Goal: Information Seeking & Learning: Learn about a topic

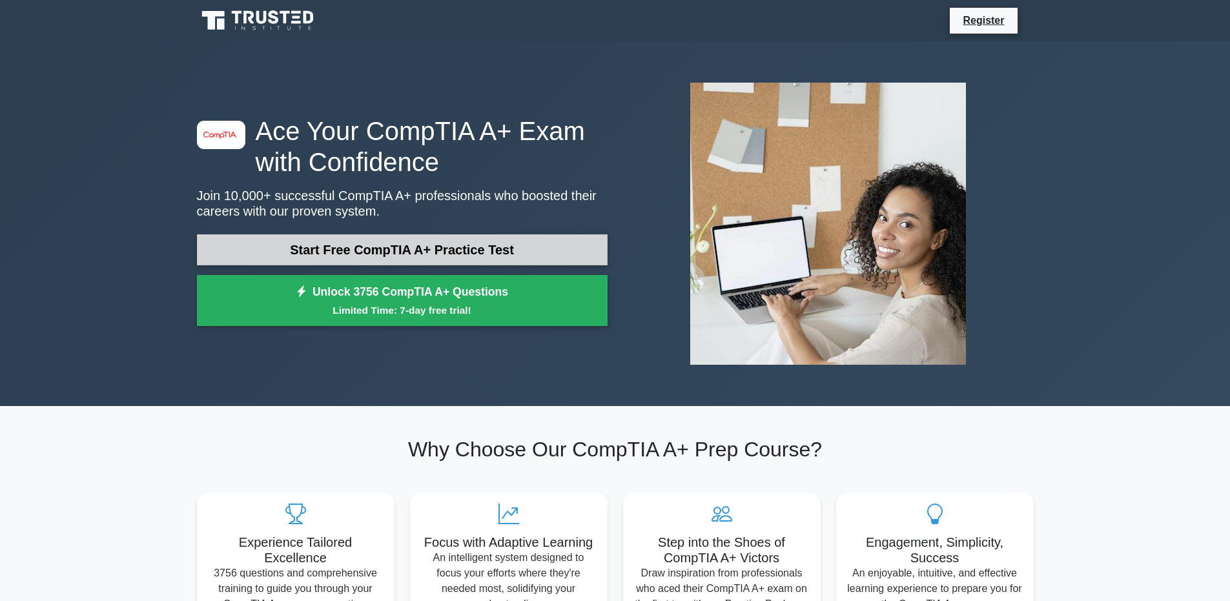
click at [463, 249] on link "Start Free CompTIA A+ Practice Test" at bounding box center [402, 249] width 411 height 31
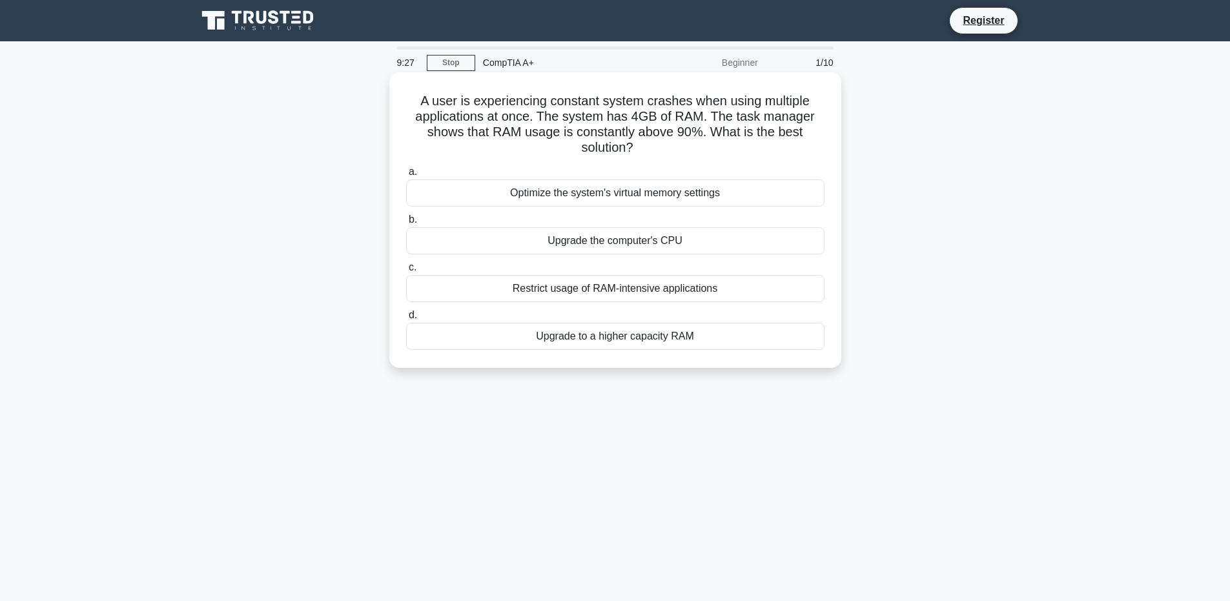
click at [706, 338] on div "Upgrade to a higher capacity RAM" at bounding box center [615, 336] width 418 height 27
click at [406, 320] on input "d. Upgrade to a higher capacity RAM" at bounding box center [406, 315] width 0 height 8
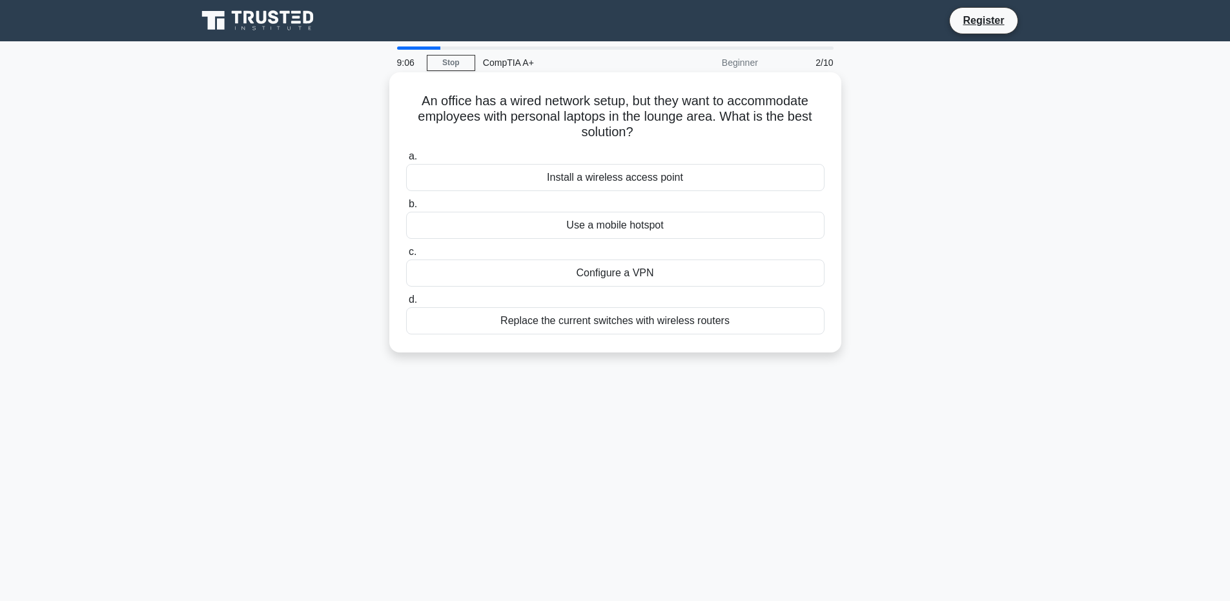
click at [754, 185] on div "Install a wireless access point" at bounding box center [615, 177] width 418 height 27
click at [406, 161] on input "a. Install a wireless access point" at bounding box center [406, 156] width 0 height 8
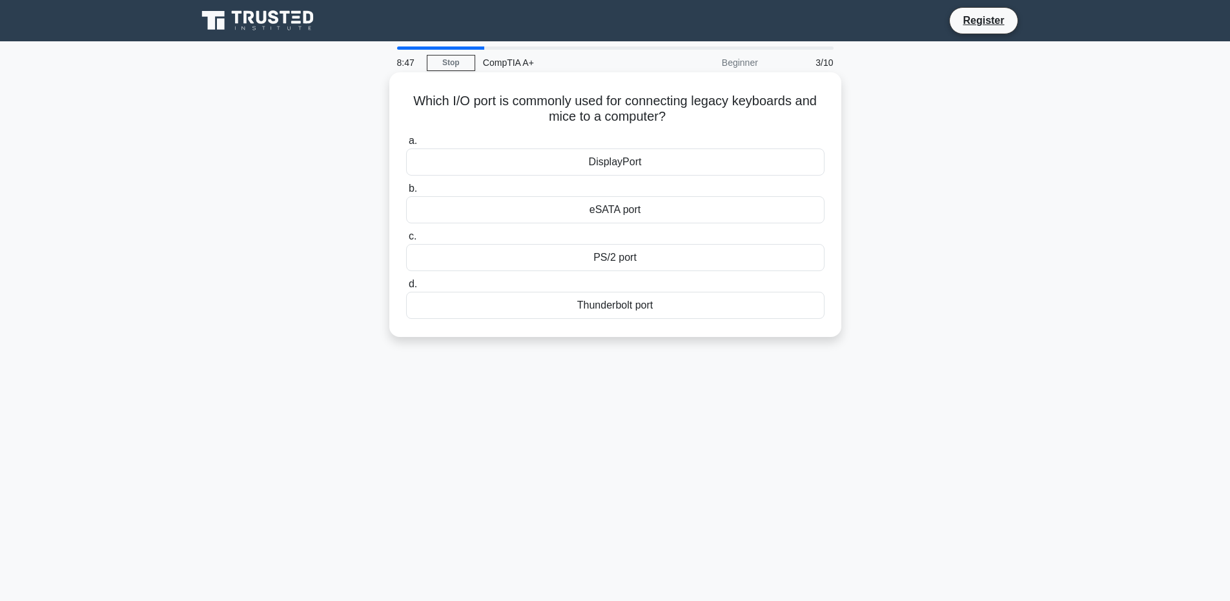
click at [720, 219] on div "eSATA port" at bounding box center [615, 209] width 418 height 27
click at [406, 193] on input "b. eSATA port" at bounding box center [406, 189] width 0 height 8
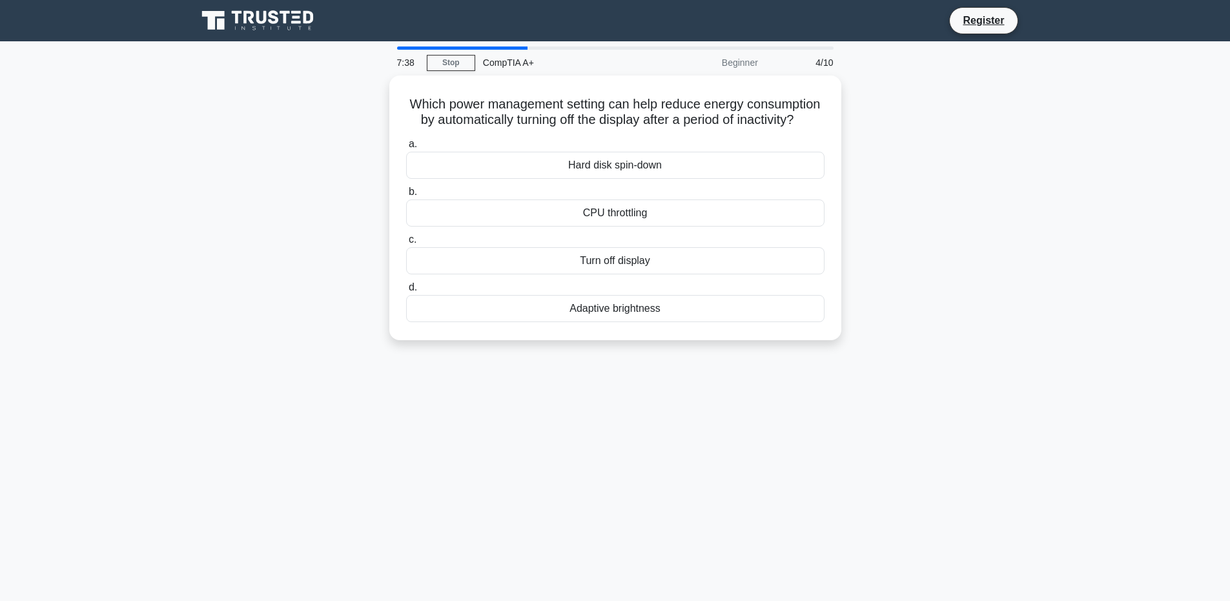
click at [999, 170] on div "Which power management setting can help reduce energy consumption by automatica…" at bounding box center [615, 216] width 852 height 280
click at [811, 271] on div "Turn off display" at bounding box center [615, 257] width 418 height 27
click at [406, 241] on input "c. Turn off display" at bounding box center [406, 236] width 0 height 8
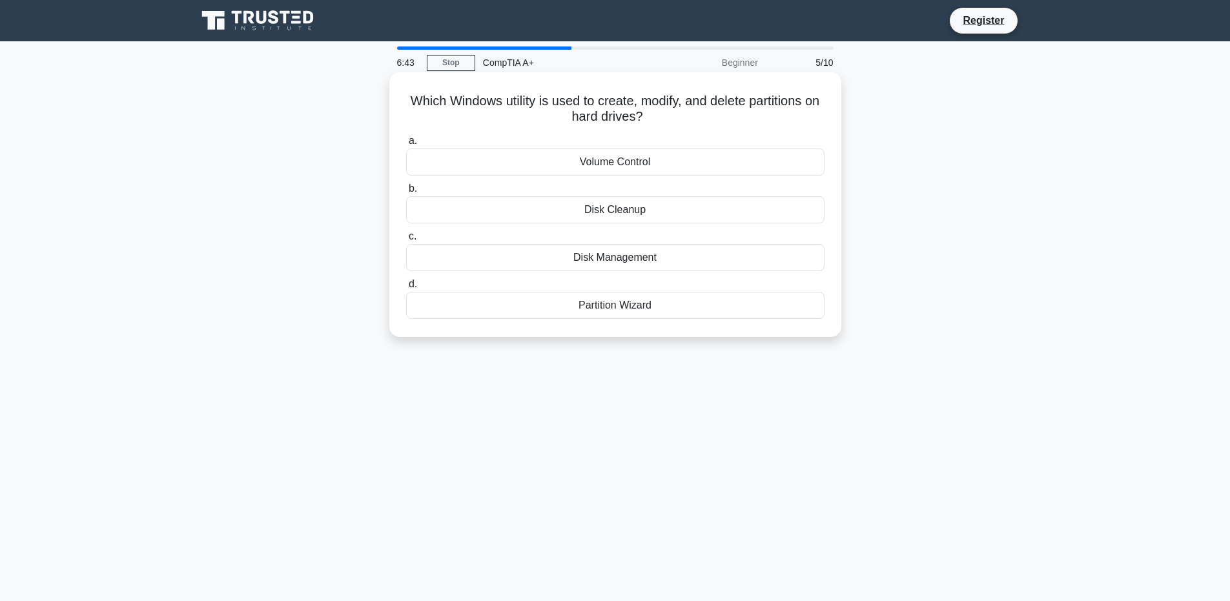
click at [787, 243] on label "c. Disk Management" at bounding box center [615, 250] width 418 height 43
click at [406, 241] on input "c. Disk Management" at bounding box center [406, 236] width 0 height 8
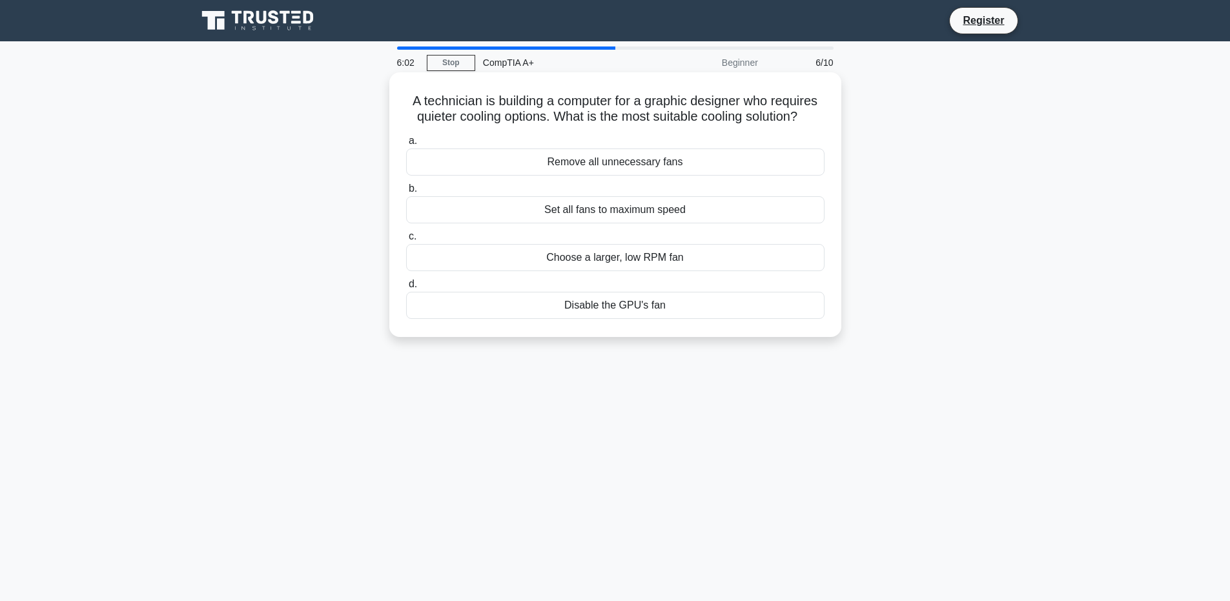
click at [782, 271] on div "Choose a larger, low RPM fan" at bounding box center [615, 257] width 418 height 27
click at [406, 241] on input "c. Choose a larger, low RPM fan" at bounding box center [406, 236] width 0 height 8
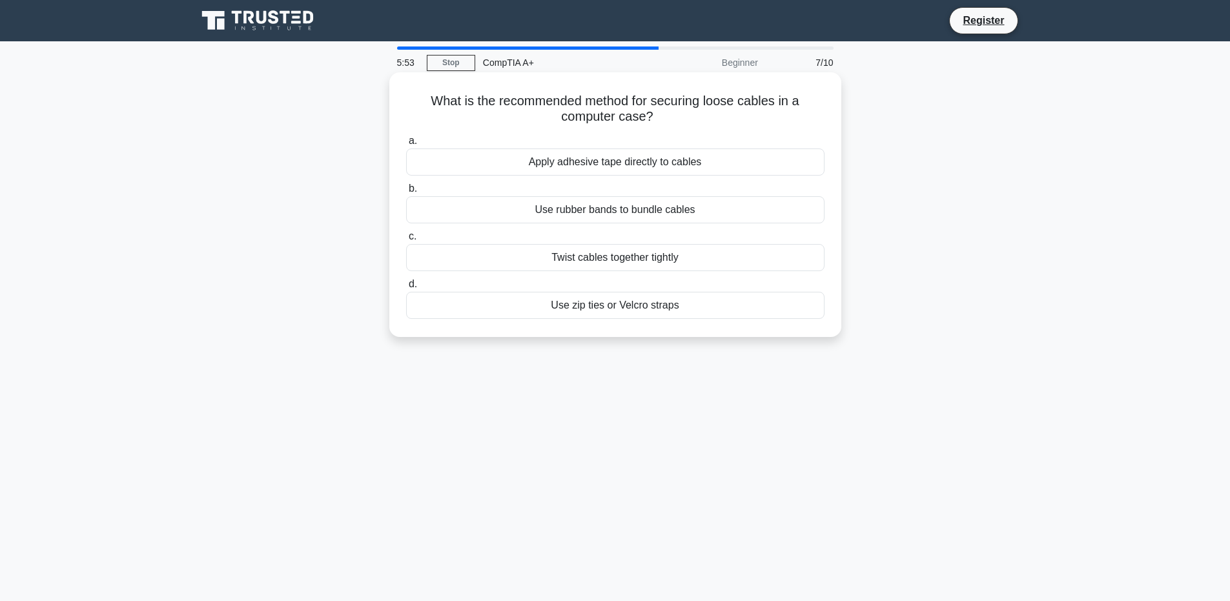
click at [768, 305] on div "Use zip ties or Velcro straps" at bounding box center [615, 305] width 418 height 27
click at [406, 289] on input "d. Use zip ties or Velcro straps" at bounding box center [406, 284] width 0 height 8
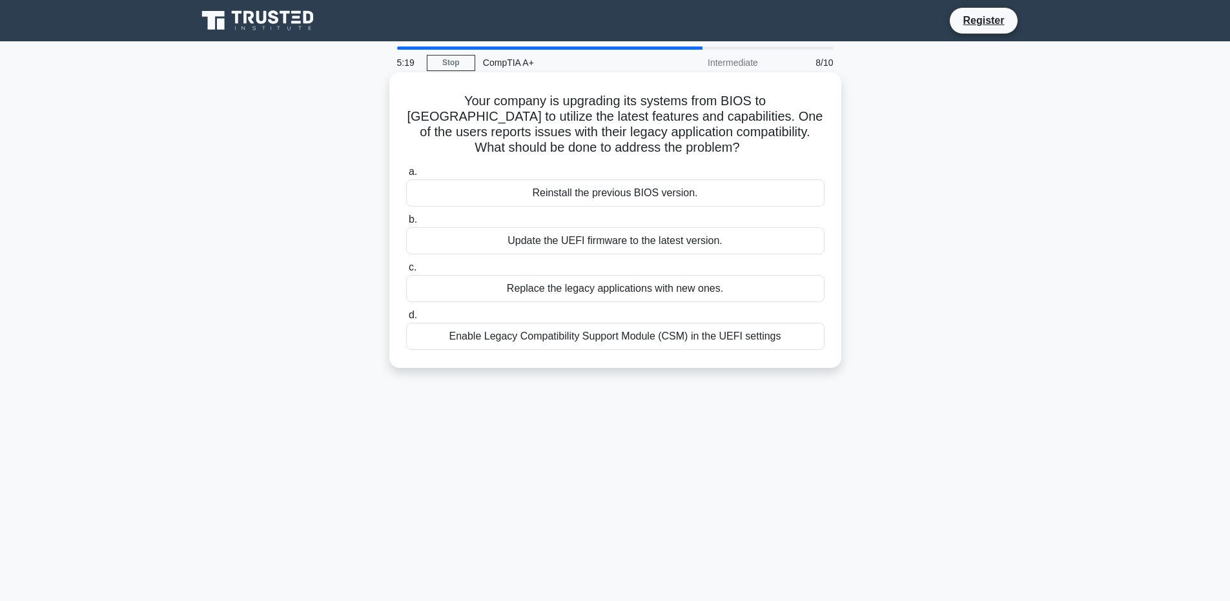
click at [768, 244] on div "Update the UEFI firmware to the latest version." at bounding box center [615, 240] width 418 height 27
click at [406, 224] on input "b. Update the UEFI firmware to the latest version." at bounding box center [406, 220] width 0 height 8
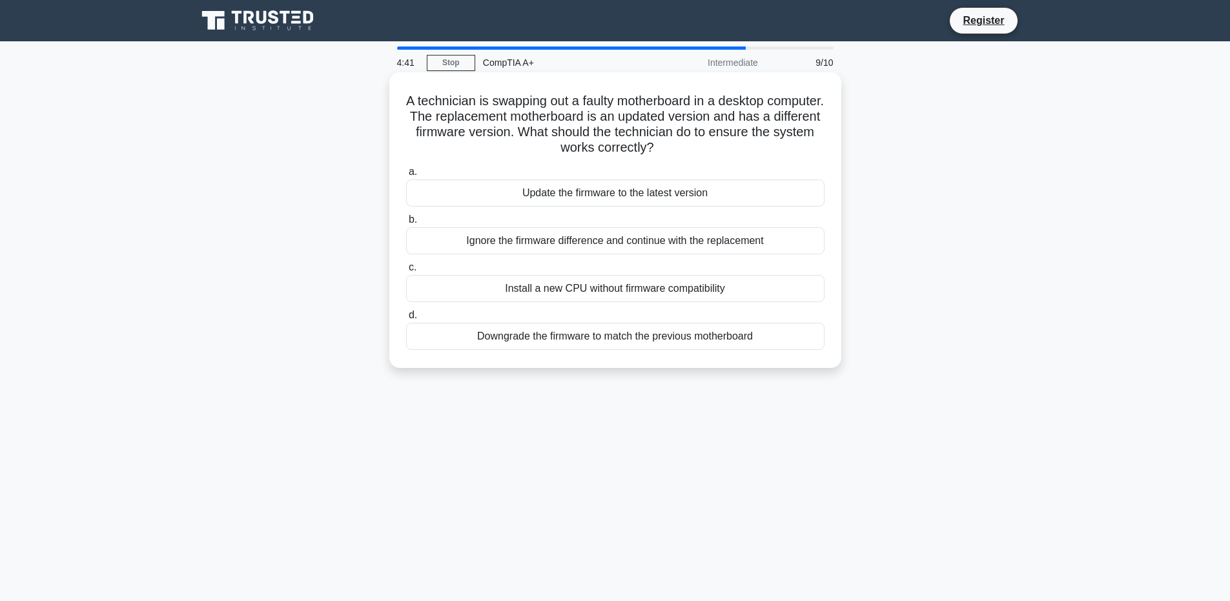
click at [783, 199] on div "Update the firmware to the latest version" at bounding box center [615, 192] width 418 height 27
click at [406, 176] on input "a. Update the firmware to the latest version" at bounding box center [406, 172] width 0 height 8
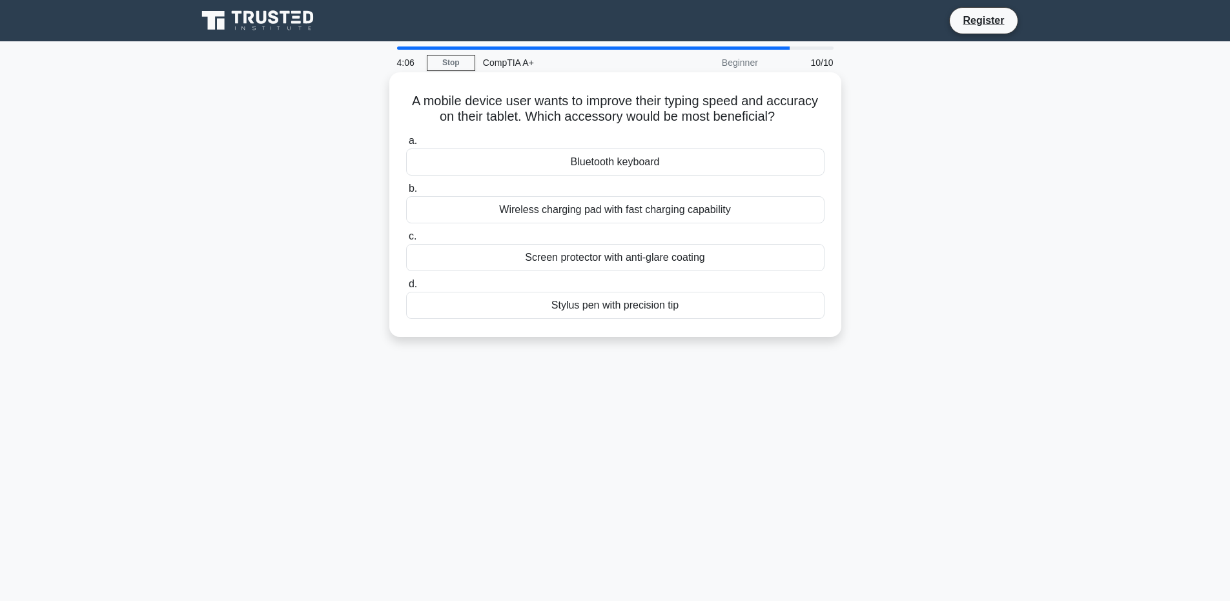
click at [702, 176] on div "Bluetooth keyboard" at bounding box center [615, 161] width 418 height 27
click at [406, 145] on input "a. Bluetooth keyboard" at bounding box center [406, 141] width 0 height 8
